Goal: Navigation & Orientation: Find specific page/section

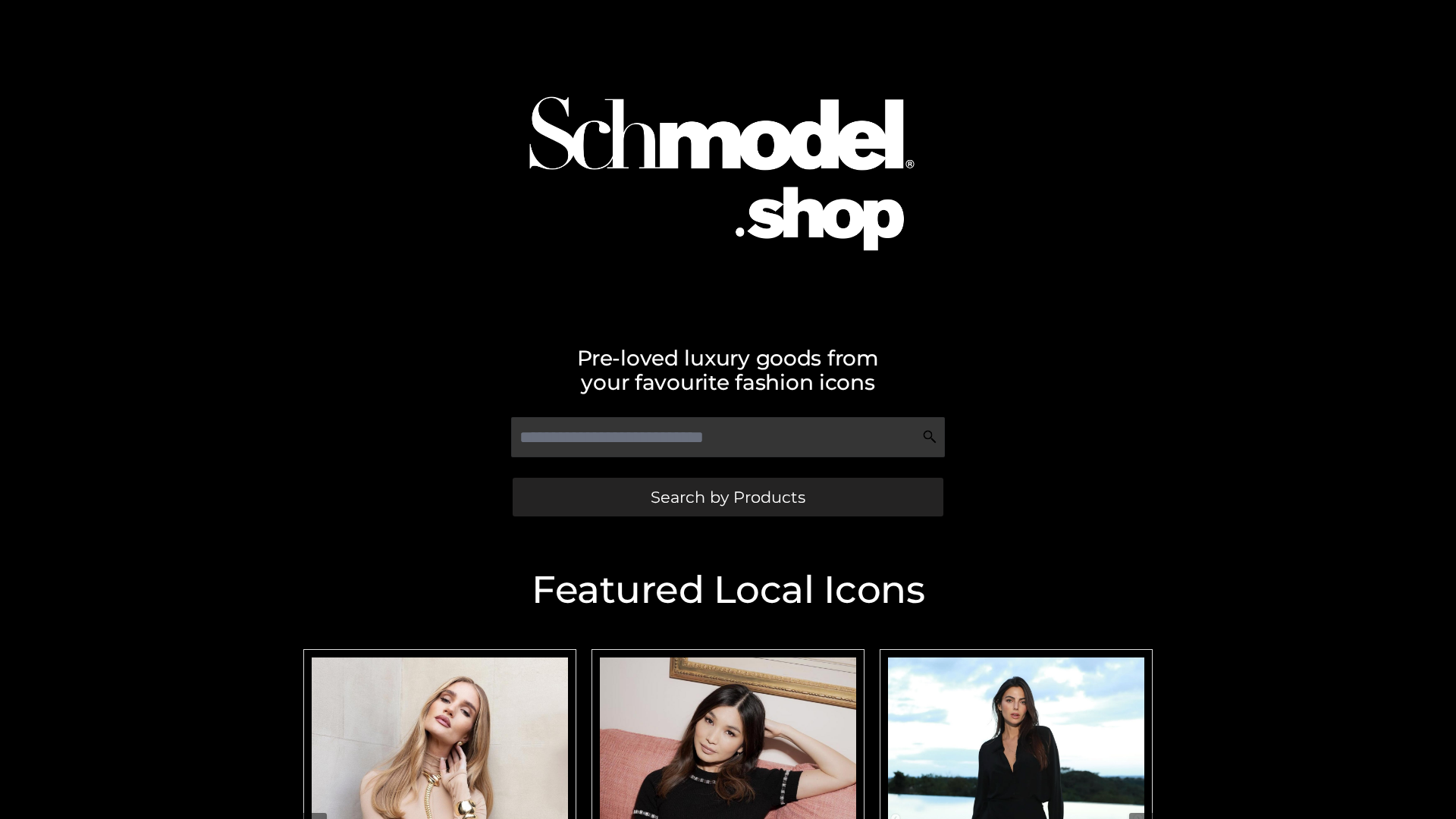
click at [728, 497] on span "Search by Products" at bounding box center [728, 498] width 155 height 16
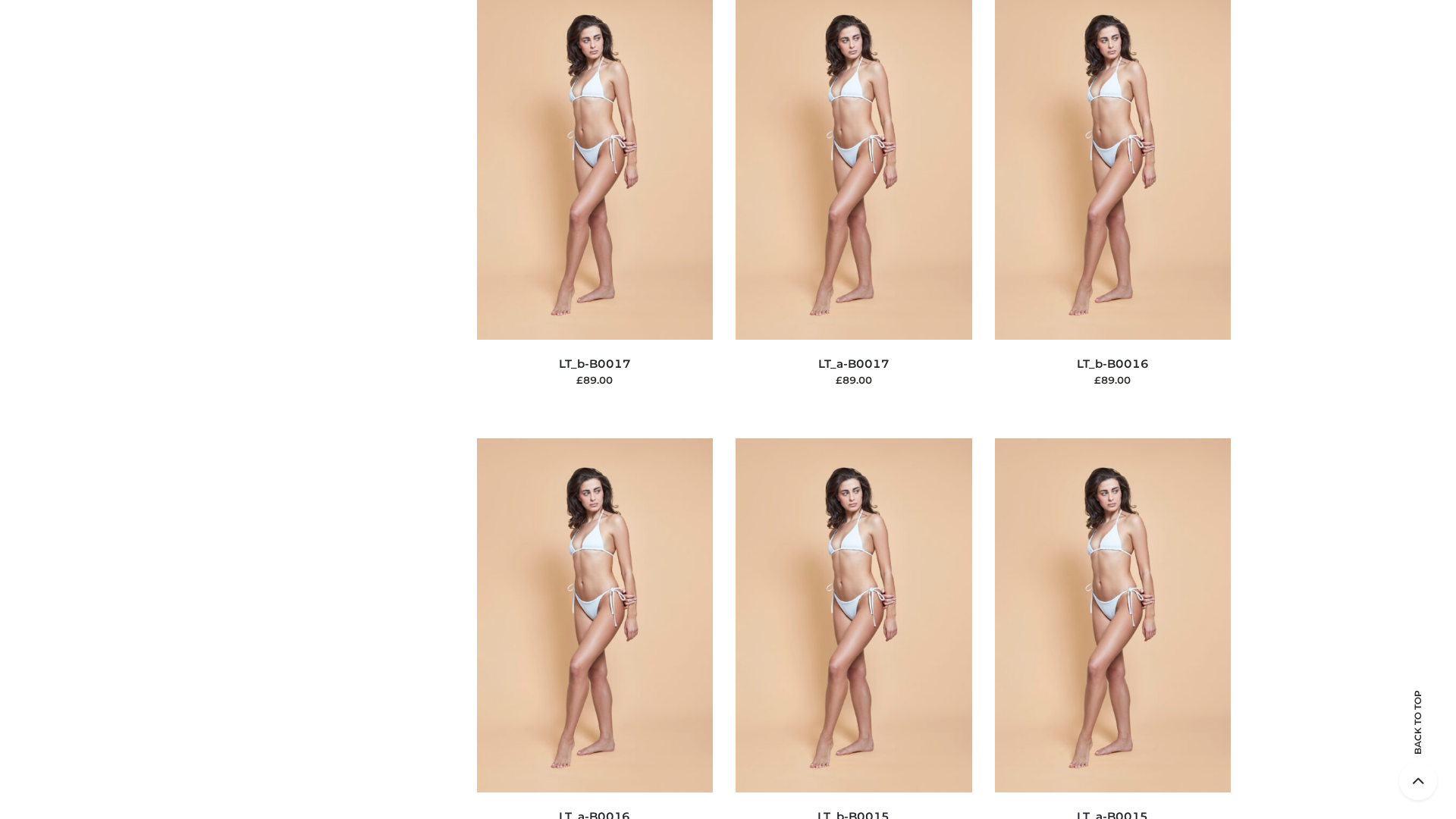
scroll to position [4986, 0]
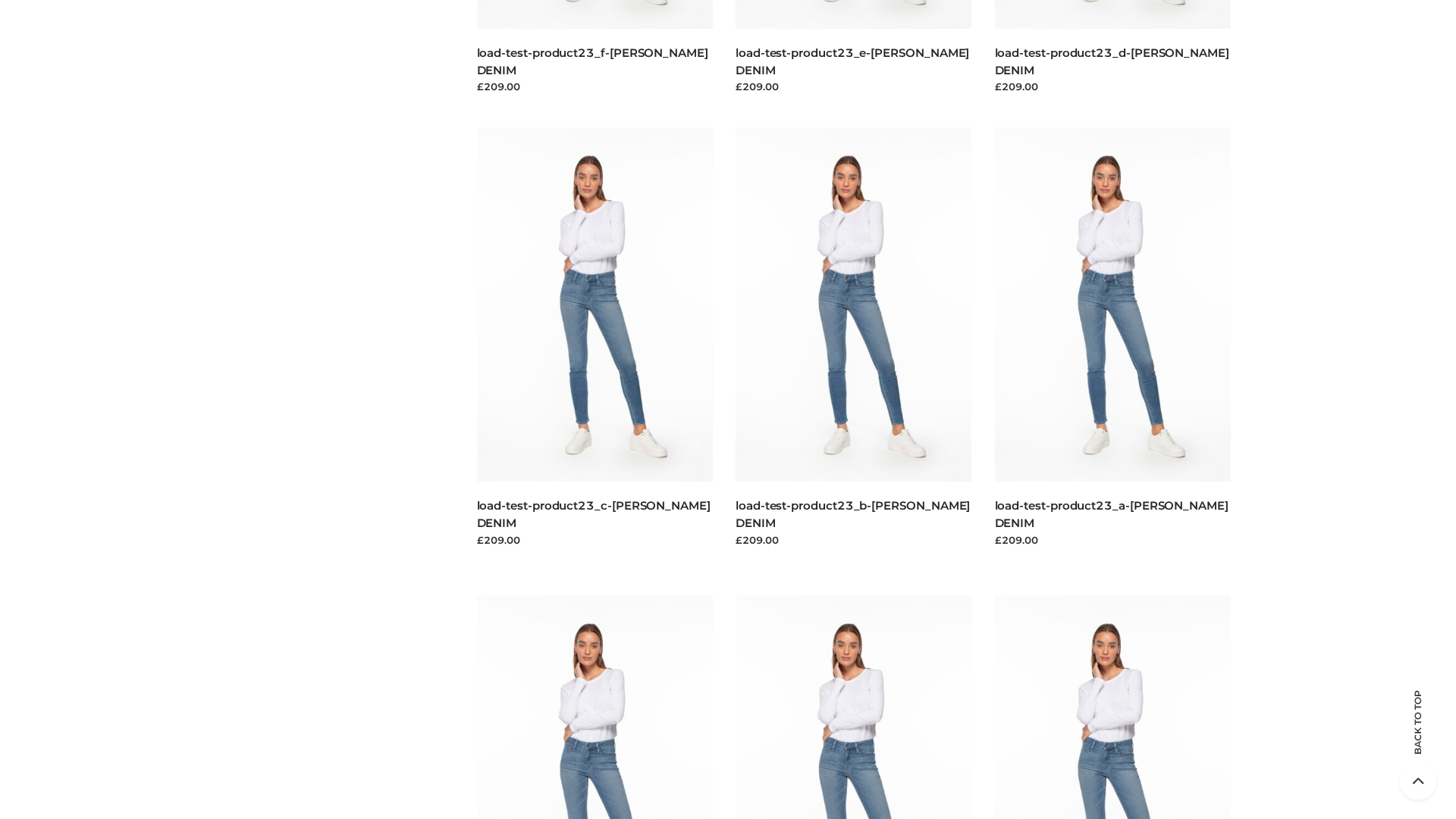
scroll to position [1331, 0]
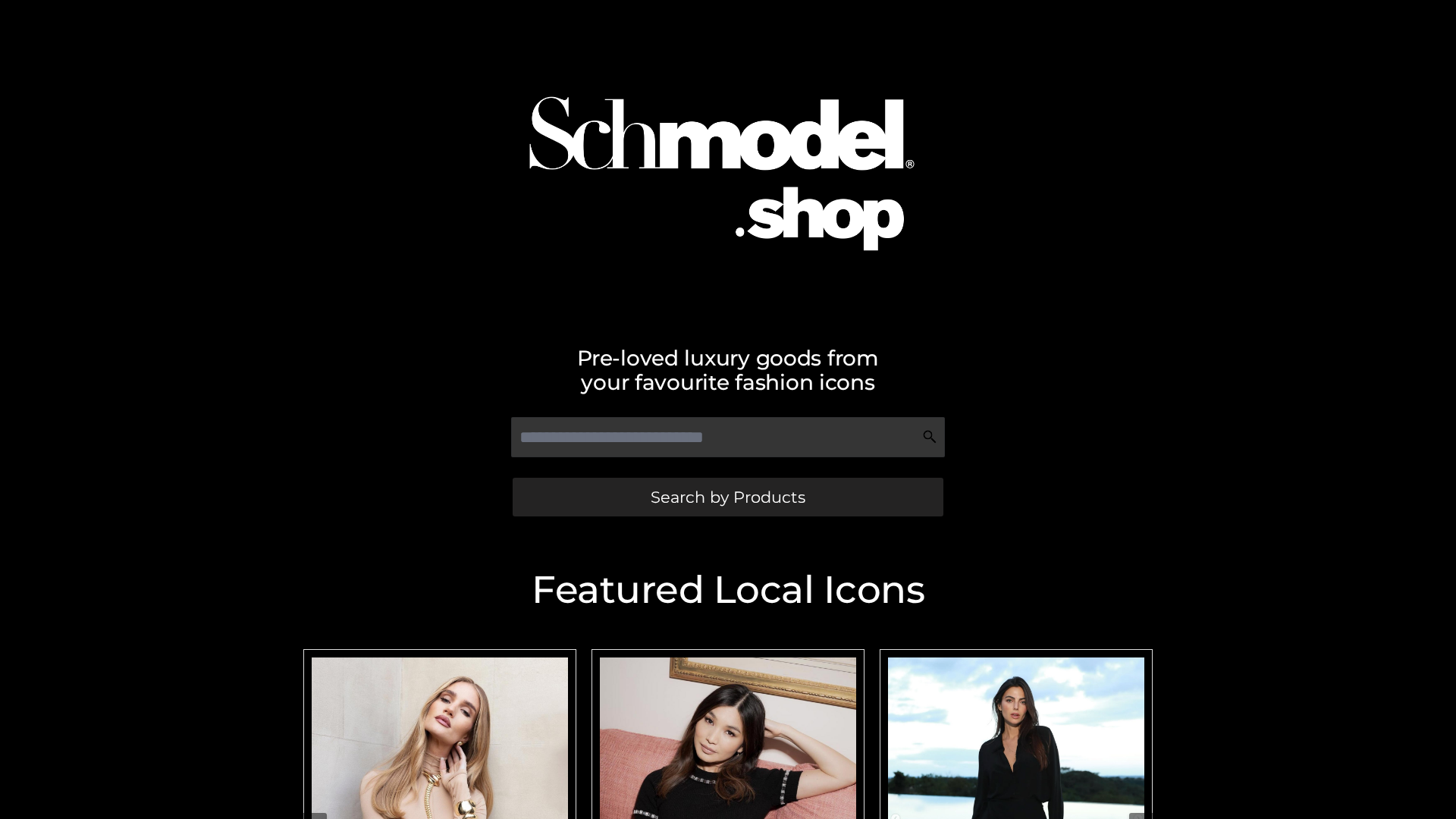
click at [728, 497] on span "Search by Products" at bounding box center [728, 498] width 155 height 16
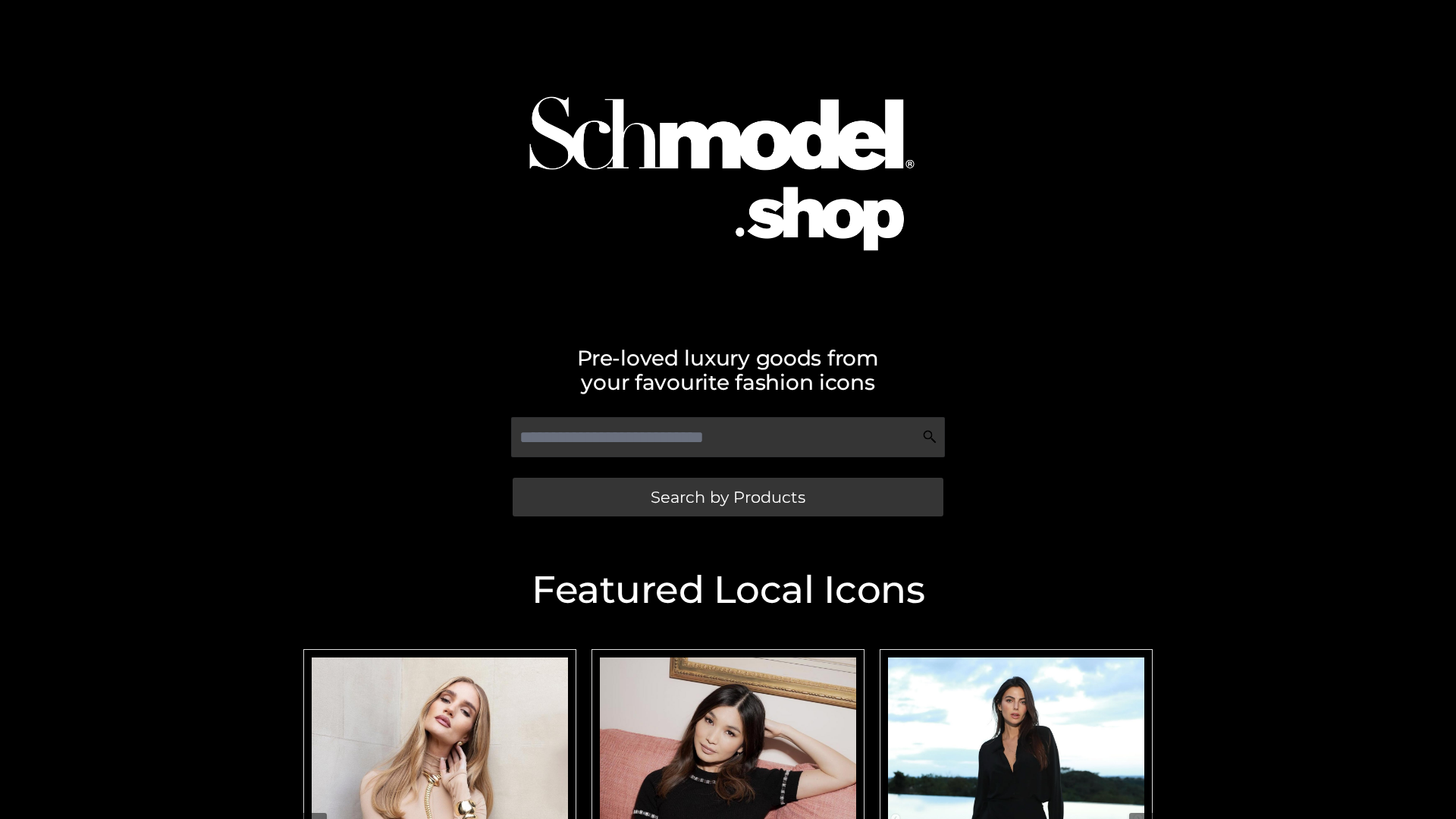
click at [728, 497] on span "Search by Products" at bounding box center [728, 498] width 155 height 16
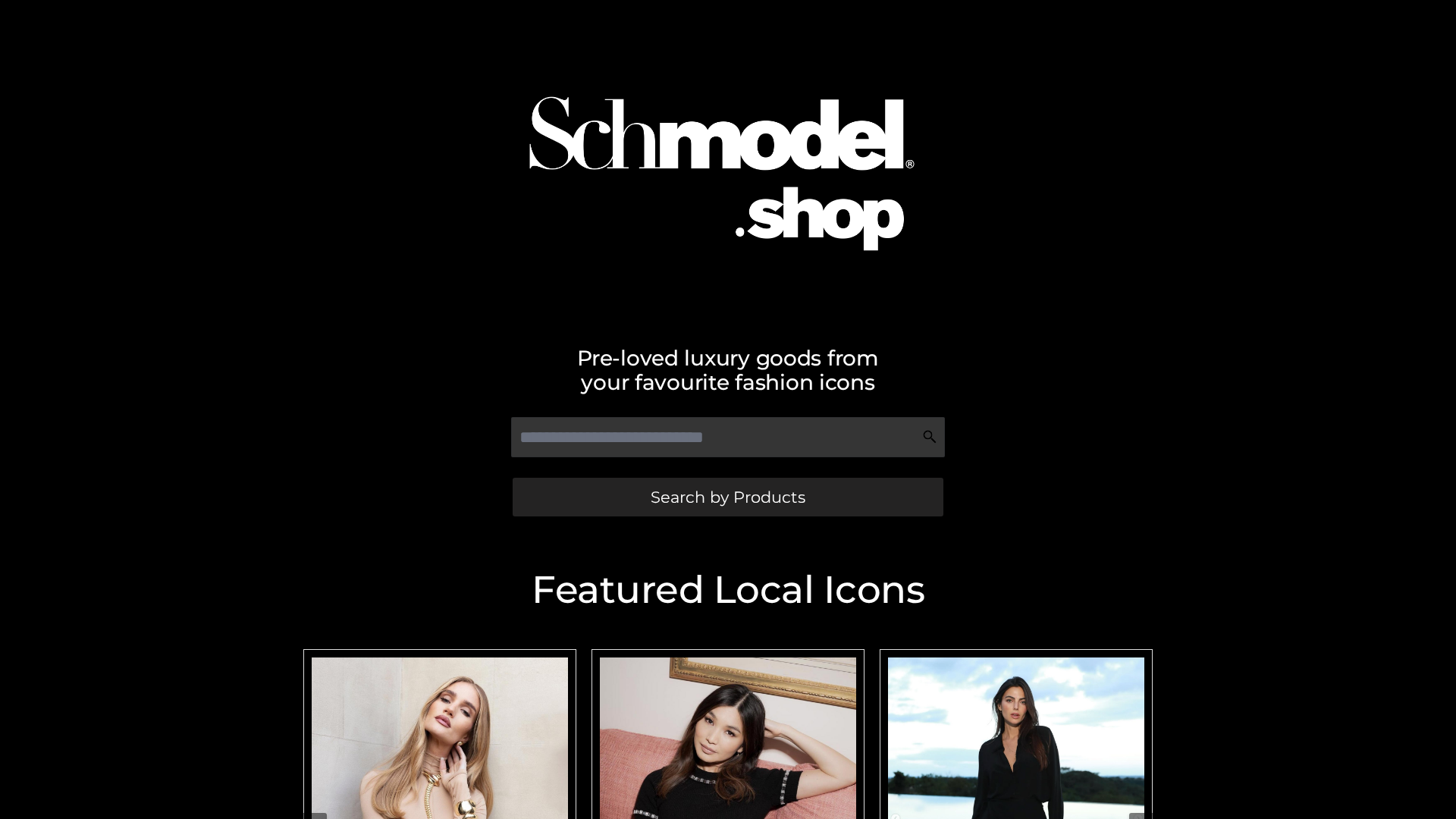
click at [728, 497] on span "Search by Products" at bounding box center [728, 498] width 155 height 16
